Goal: Task Accomplishment & Management: Use online tool/utility

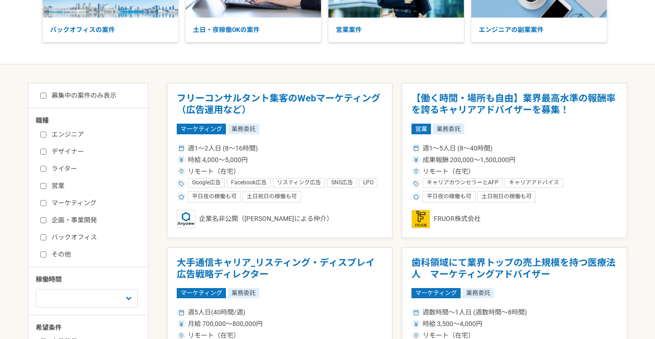
scroll to position [115, 0]
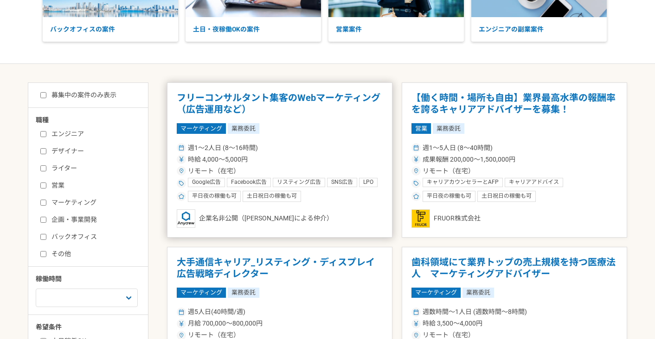
click at [314, 90] on article "フリーコンサルタント集客のWebマーケティング（広告運用など） マーケティング 業務委託 週1〜2人日 (8〜16時間) 時給 4,000〜5,000円 リモ…" at bounding box center [279, 160] width 225 height 155
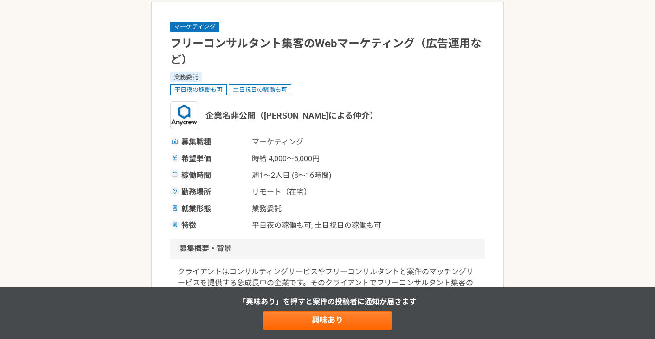
scroll to position [55, 0]
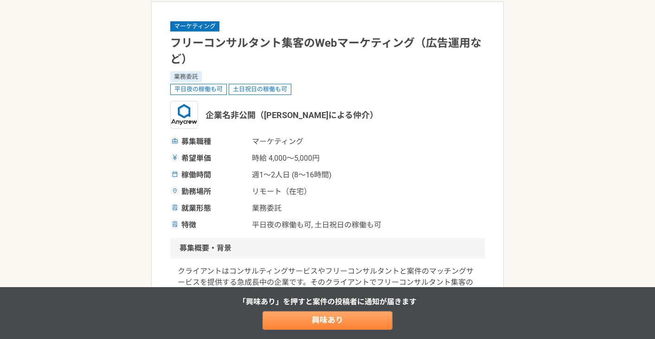
click at [318, 319] on link "興味あり" at bounding box center [327, 321] width 130 height 19
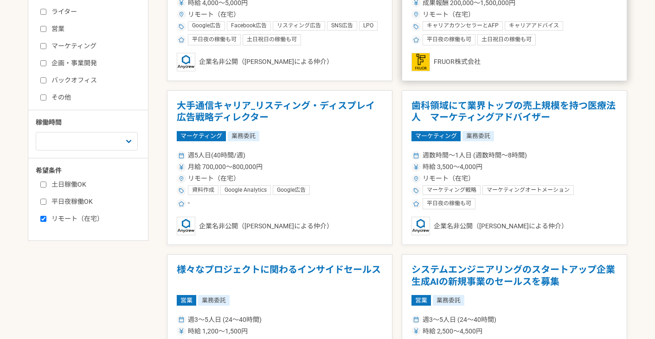
scroll to position [272, 0]
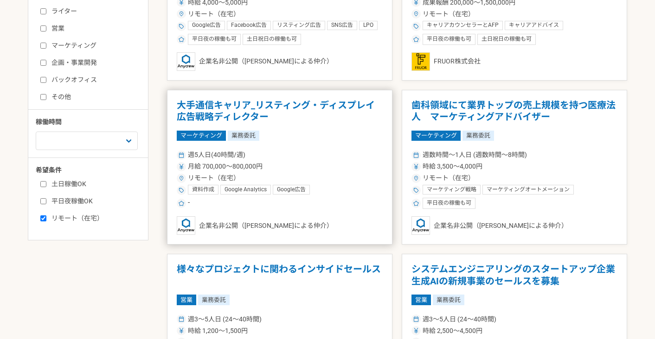
click at [358, 185] on div "資料作成 Google Analytics Google広告 Excel関数・ピポットテーブル ディスプレイ広告 リスティング広告 ディレクター マーケティング" at bounding box center [285, 190] width 195 height 11
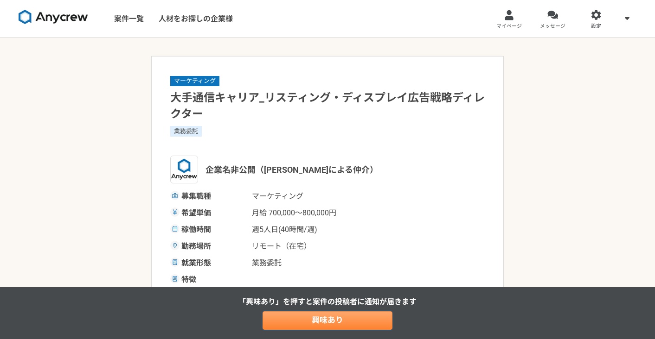
click at [325, 315] on link "興味あり" at bounding box center [327, 321] width 130 height 19
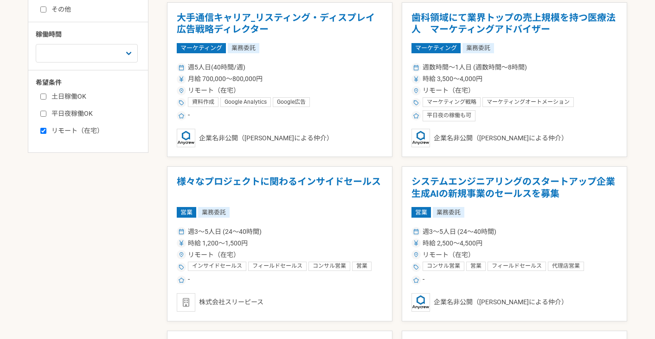
scroll to position [360, 0]
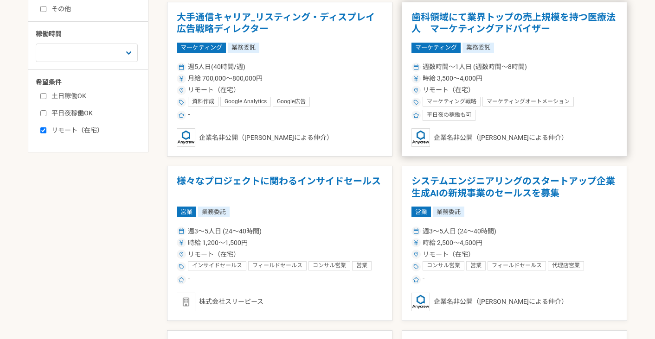
click at [510, 74] on div "時給 3,500〜4,000円" at bounding box center [514, 79] width 206 height 10
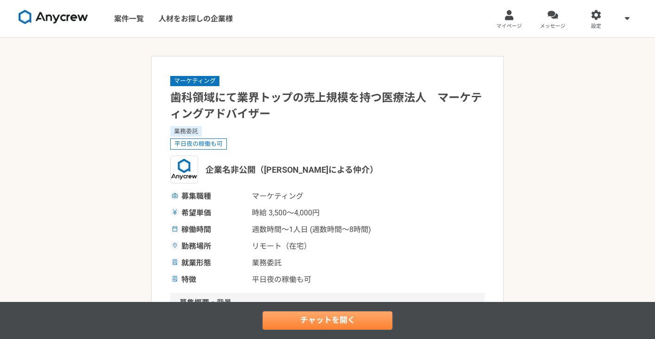
click at [360, 315] on link "チャットを開く" at bounding box center [327, 321] width 130 height 19
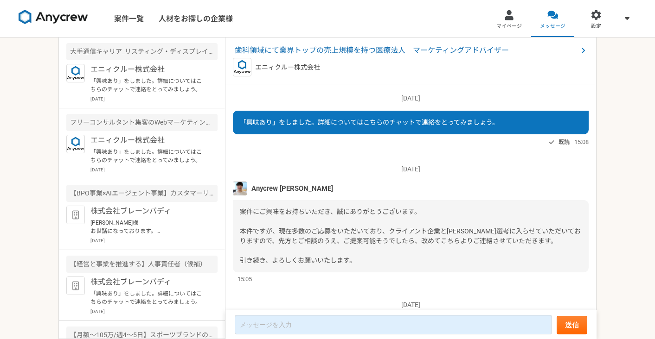
scroll to position [69, 0]
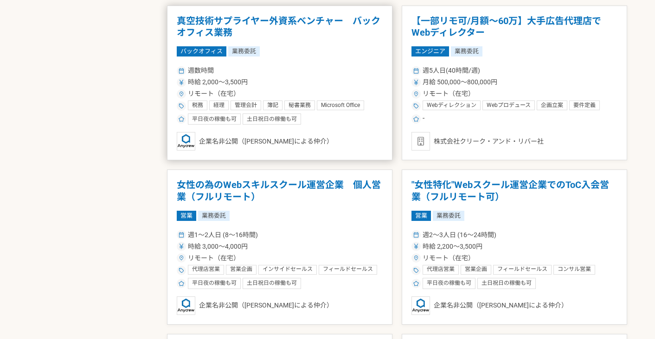
scroll to position [685, 0]
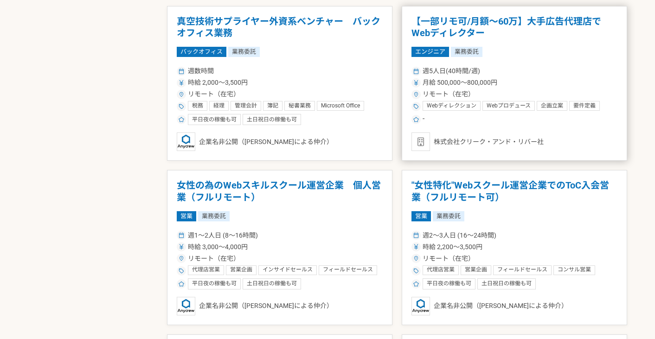
click at [498, 22] on h1 "【一部リモ可/月額～60万】大手広告代理店でWebディレクター" at bounding box center [514, 28] width 206 height 24
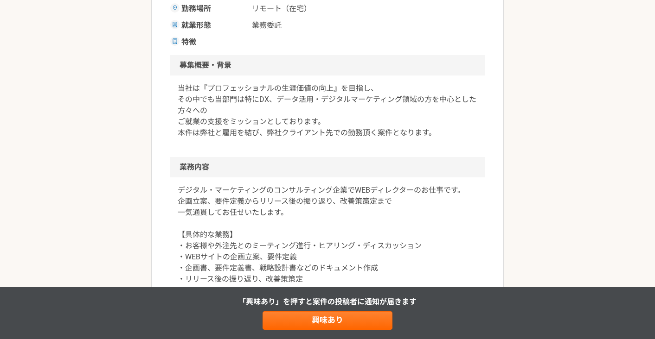
scroll to position [253, 0]
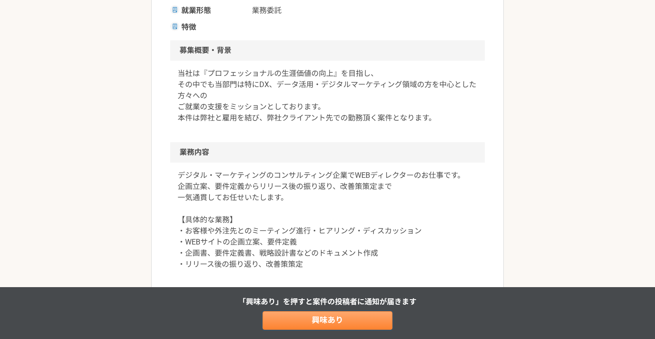
click at [348, 321] on link "興味あり" at bounding box center [327, 321] width 130 height 19
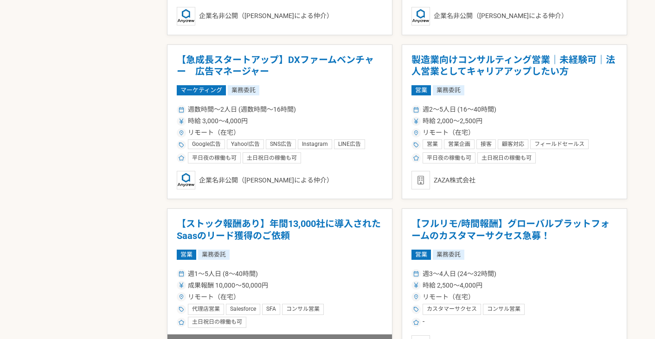
scroll to position [1467, 0]
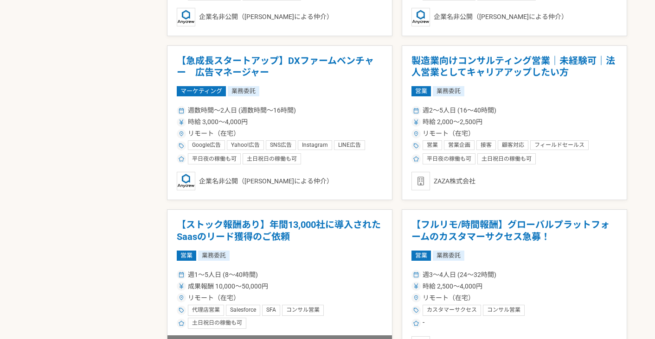
drag, startPoint x: 67, startPoint y: 0, endPoint x: 42, endPoint y: 164, distance: 166.1
